Goal: Task Accomplishment & Management: Manage account settings

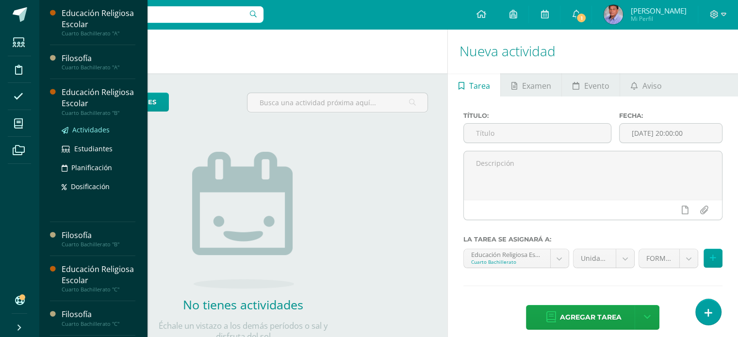
drag, startPoint x: 0, startPoint y: 0, endPoint x: 95, endPoint y: 128, distance: 159.2
click at [95, 128] on span "Actividades" at bounding box center [90, 129] width 37 height 9
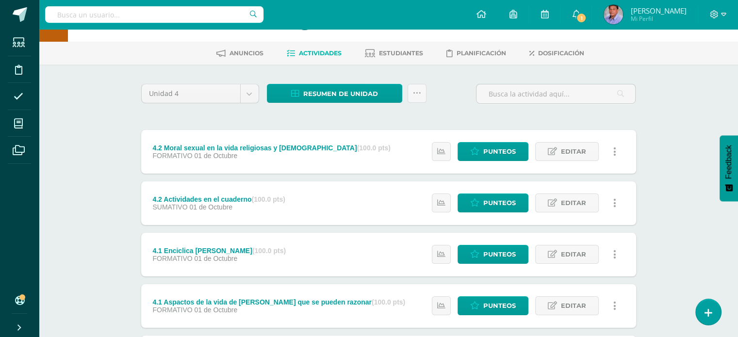
scroll to position [49, 0]
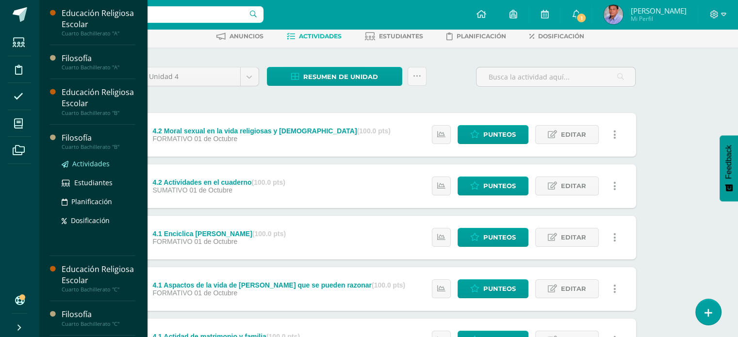
click at [101, 164] on span "Actividades" at bounding box center [90, 163] width 37 height 9
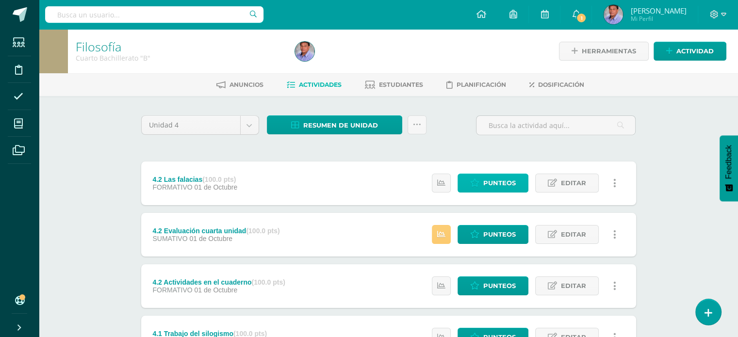
click at [487, 181] on span "Punteos" at bounding box center [500, 183] width 33 height 18
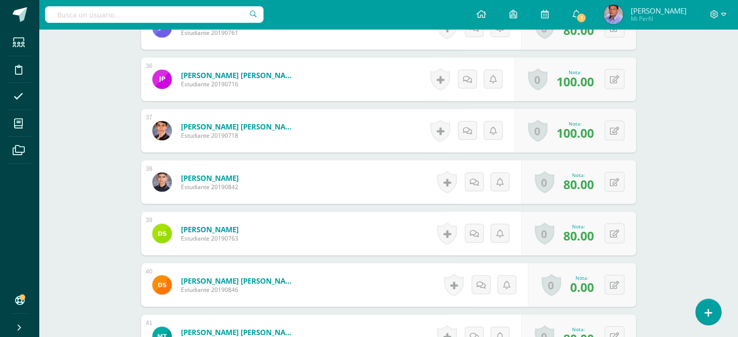
scroll to position [2213, 0]
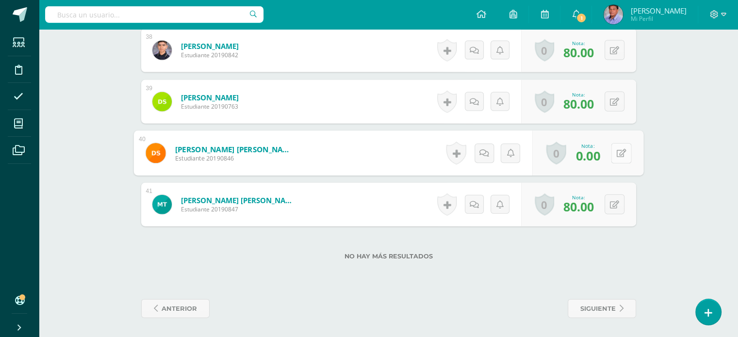
click at [612, 153] on button at bounding box center [621, 153] width 20 height 20
type input "70"
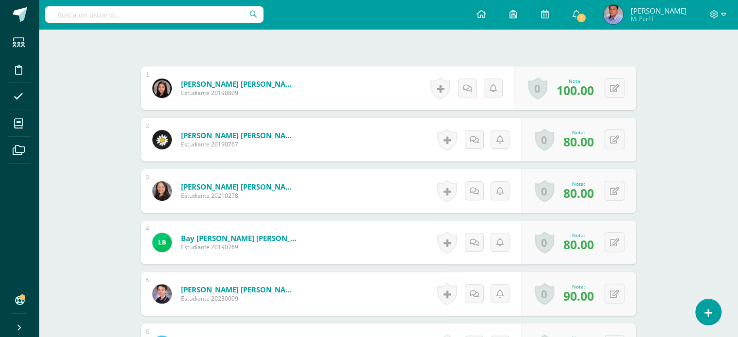
scroll to position [0, 0]
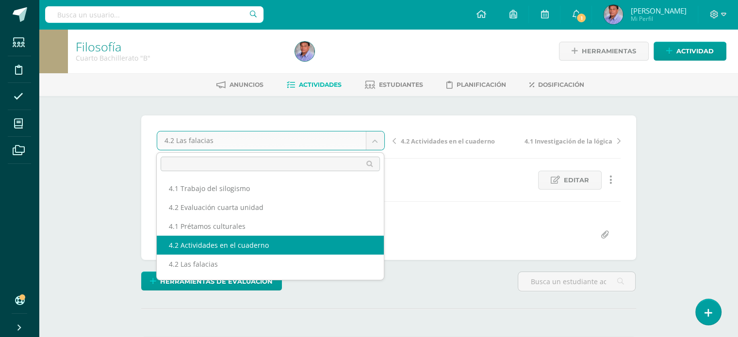
select select "/dashboard/teacher/grade-activity/227153/"
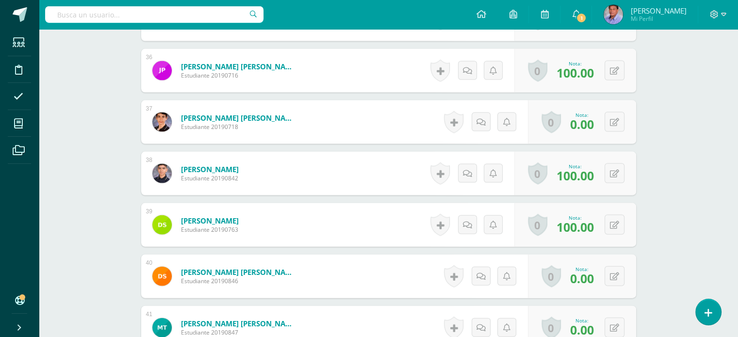
scroll to position [2213, 0]
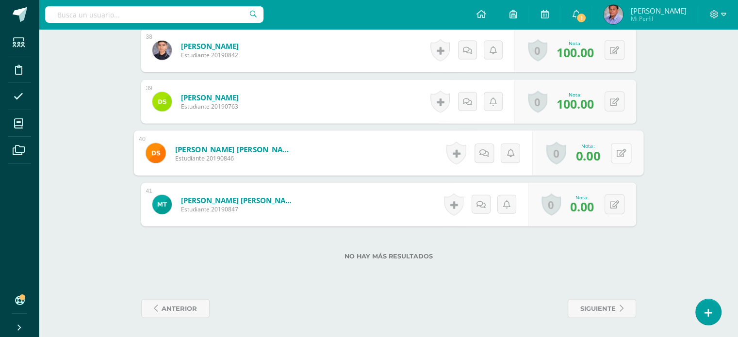
click at [612, 159] on button at bounding box center [621, 153] width 20 height 20
type input "60"
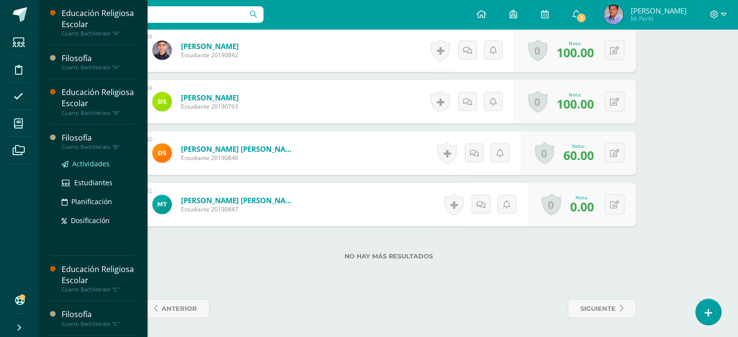
click at [92, 165] on span "Actividades" at bounding box center [90, 163] width 37 height 9
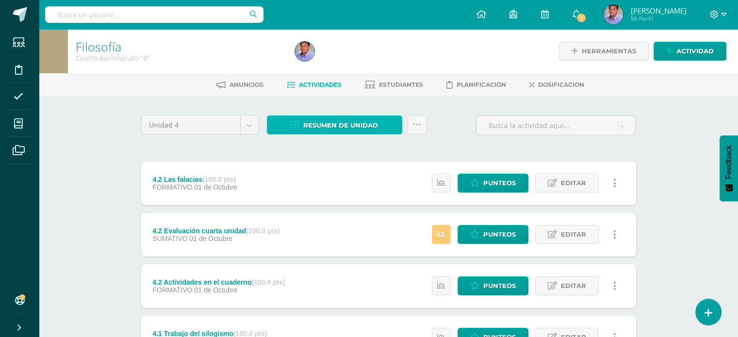
click at [328, 124] on span "Resumen de unidad" at bounding box center [340, 126] width 75 height 18
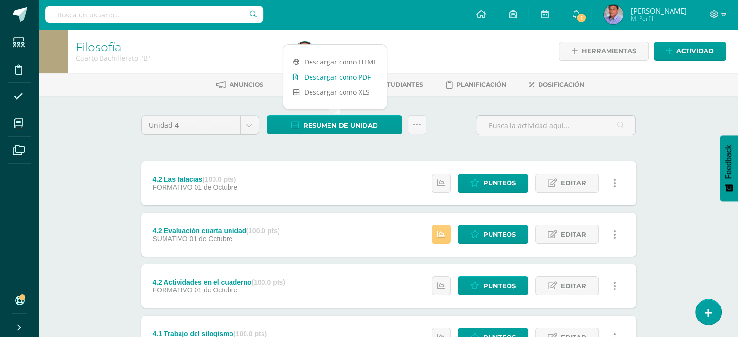
click at [338, 75] on link "Descargar como PDF" at bounding box center [335, 76] width 103 height 15
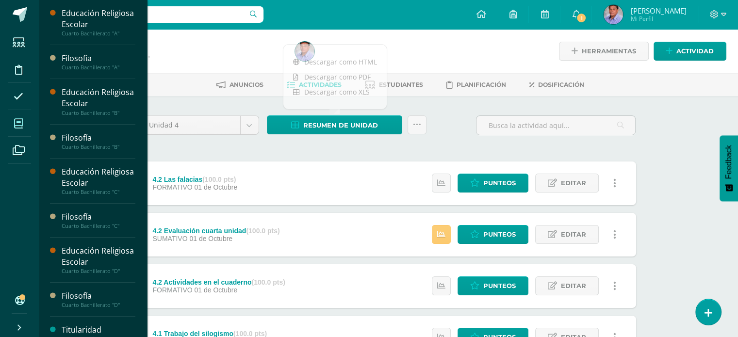
click at [19, 122] on icon at bounding box center [18, 124] width 9 height 10
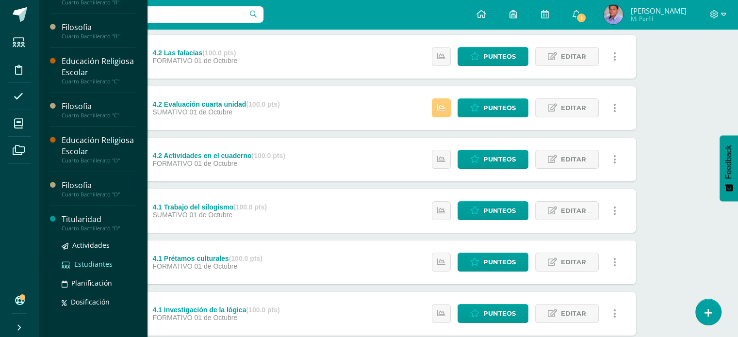
scroll to position [190, 0]
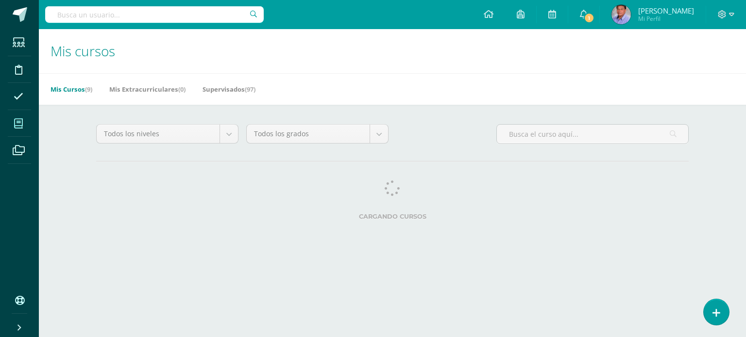
click at [93, 207] on div "Todos los niveles Todos los niveles Nuevo Ingreso Bachillerato Primaria Baja Pr…" at bounding box center [392, 174] width 631 height 139
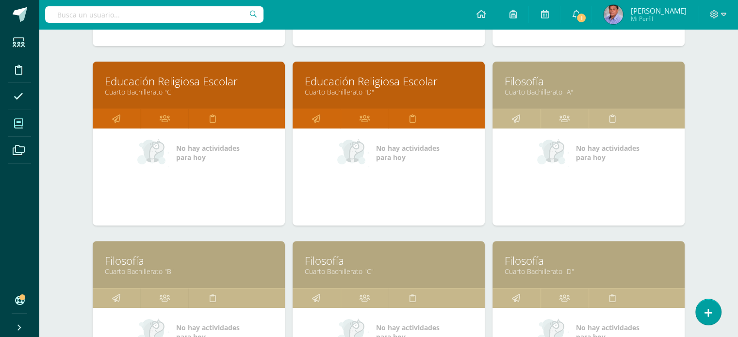
scroll to position [388, 0]
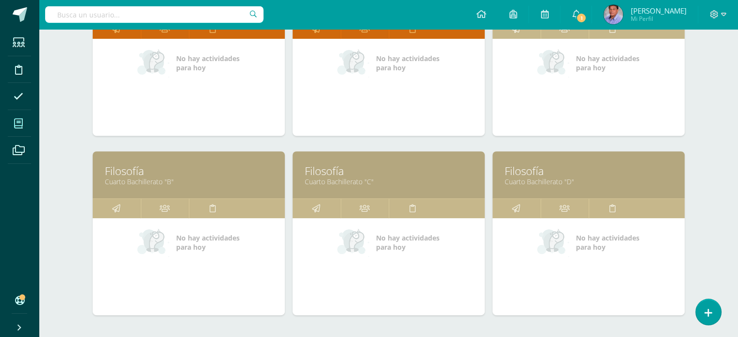
click at [594, 164] on link "Filosofía" at bounding box center [589, 171] width 168 height 15
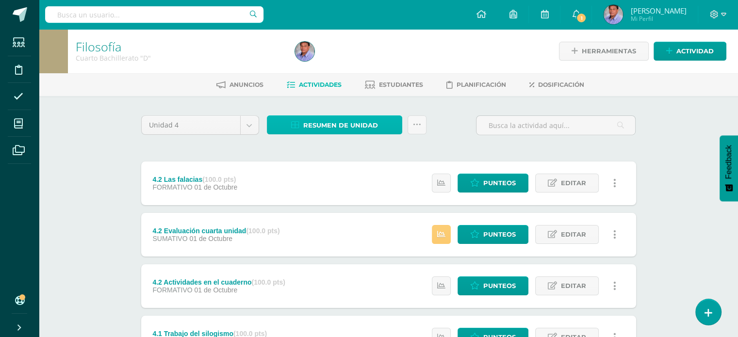
click at [360, 120] on span "Resumen de unidad" at bounding box center [340, 126] width 75 height 18
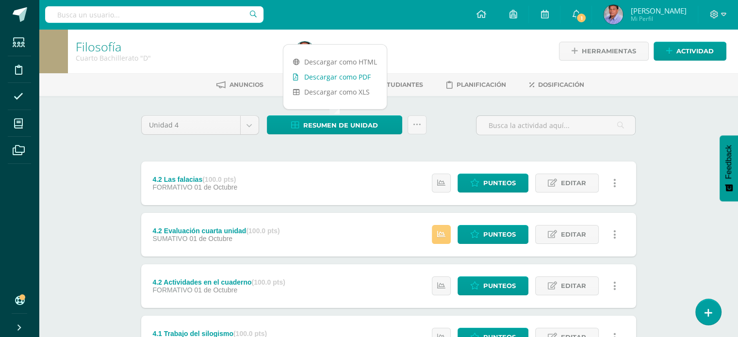
click at [353, 77] on link "Descargar como PDF" at bounding box center [335, 76] width 103 height 15
